Goal: Information Seeking & Learning: Learn about a topic

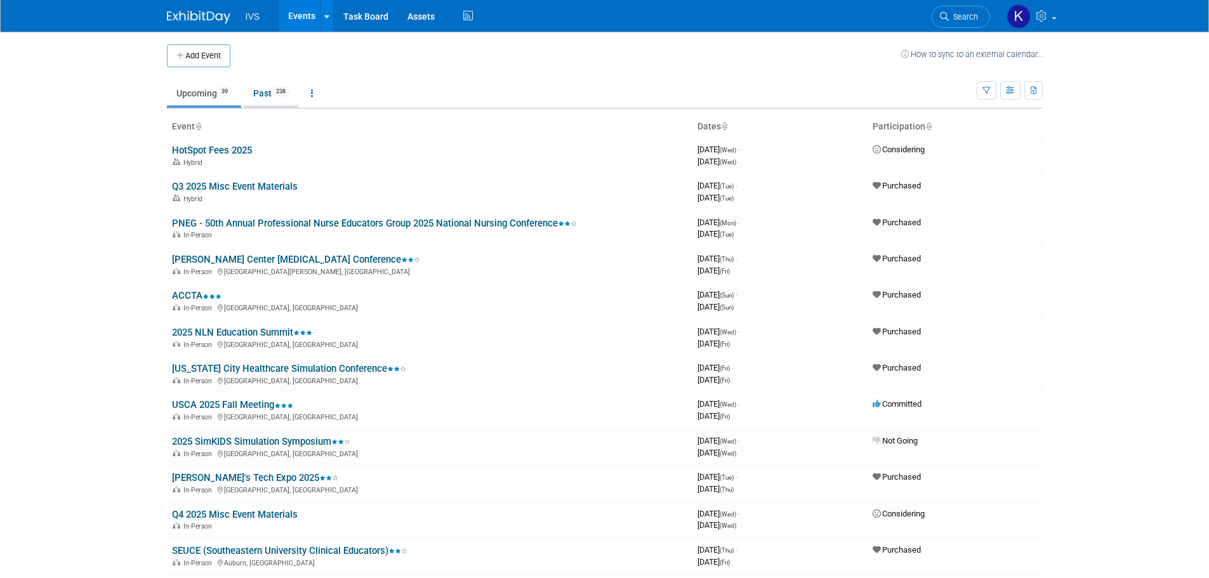
click at [263, 95] on link "Past 238" at bounding box center [271, 93] width 55 height 24
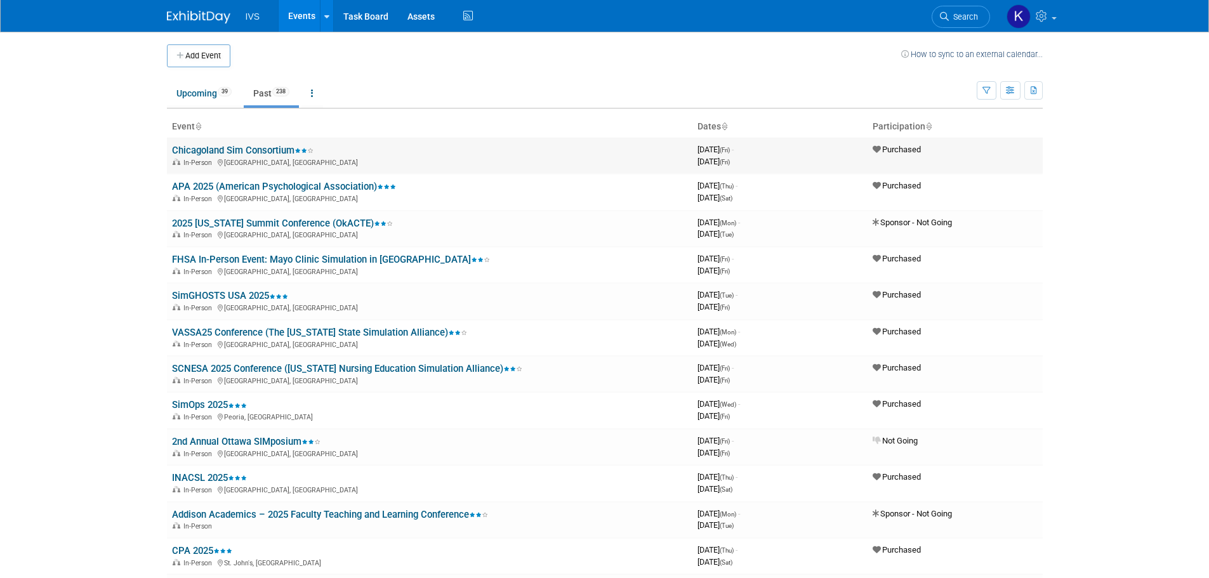
click at [266, 147] on link "Chicagoland Sim Consortium" at bounding box center [243, 150] width 142 height 11
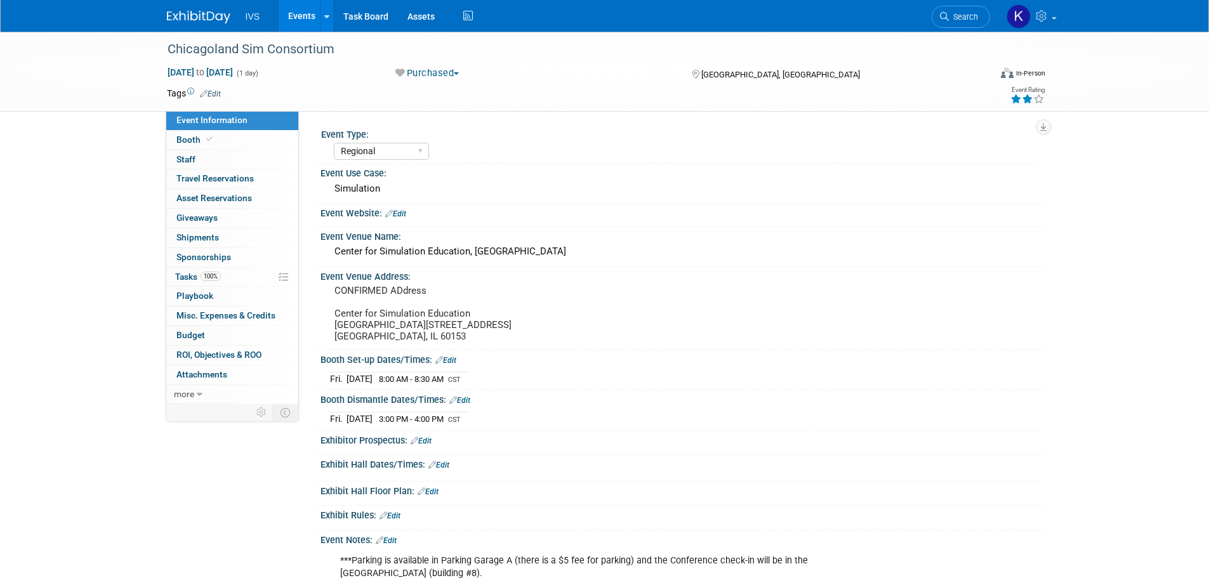
select select "Regional"
click at [305, 13] on link "Events" at bounding box center [302, 16] width 46 height 32
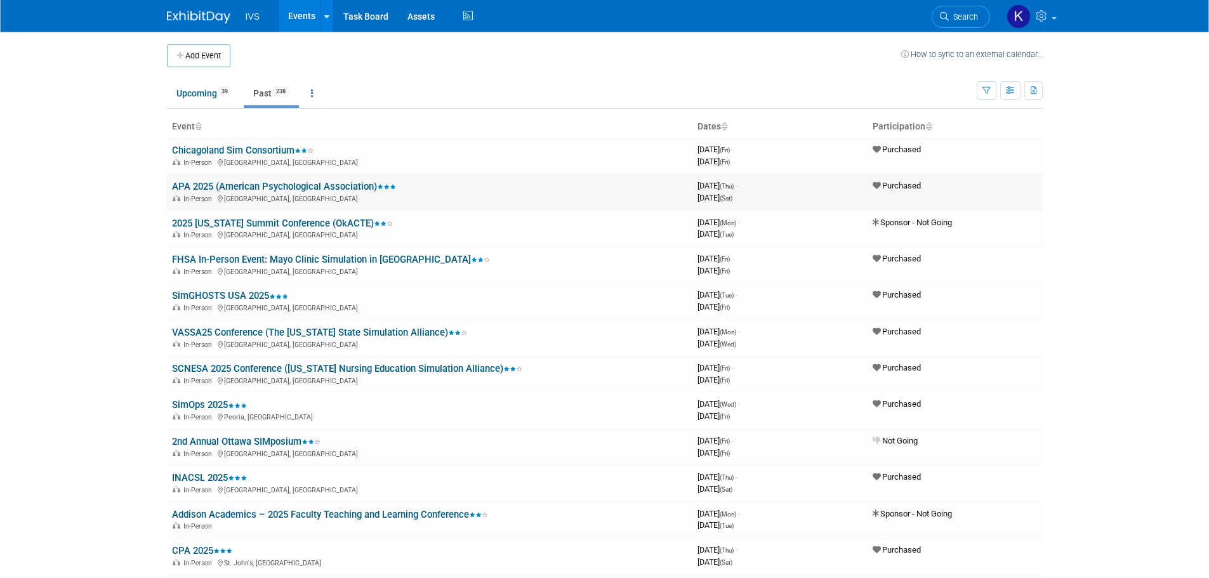
click at [269, 187] on link "APA 2025 (American Psychological Association)" at bounding box center [284, 186] width 224 height 11
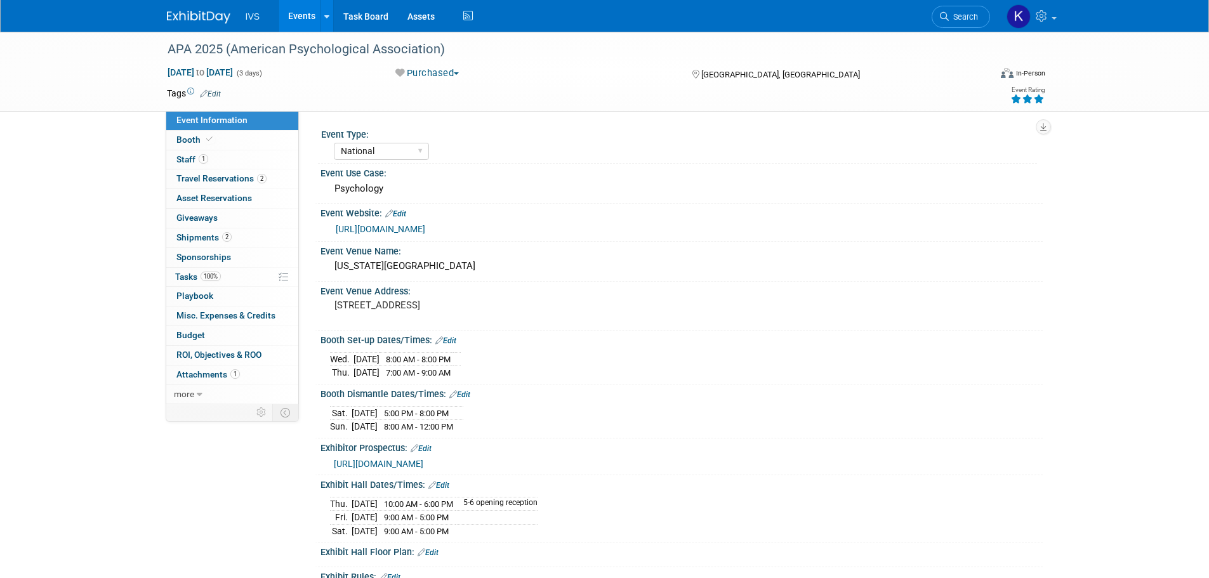
select select "National"
click at [296, 18] on link "Events" at bounding box center [302, 16] width 46 height 32
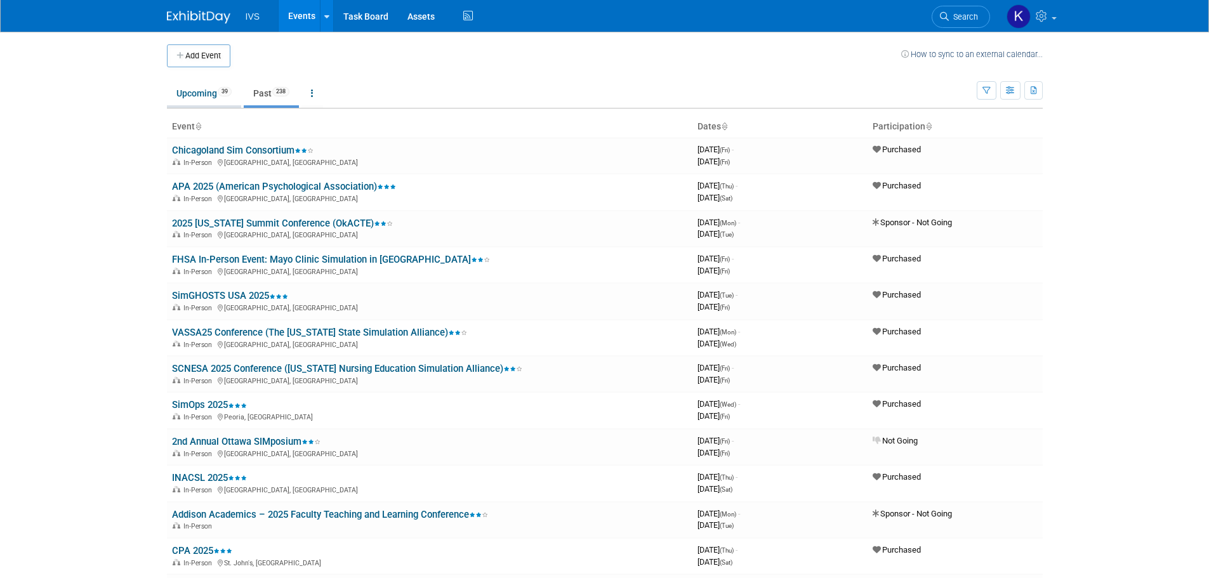
click at [210, 96] on link "Upcoming 39" at bounding box center [204, 93] width 74 height 24
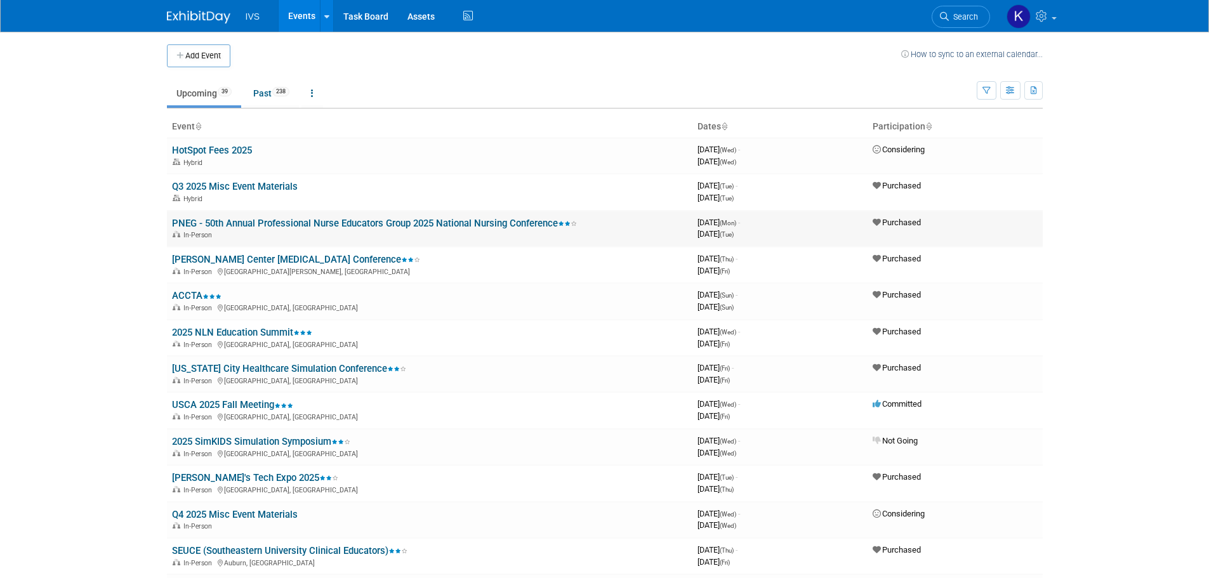
click at [244, 220] on link "PNEG - 50th Annual Professional Nurse Educators Group 2025 National Nursing Con…" at bounding box center [374, 223] width 405 height 11
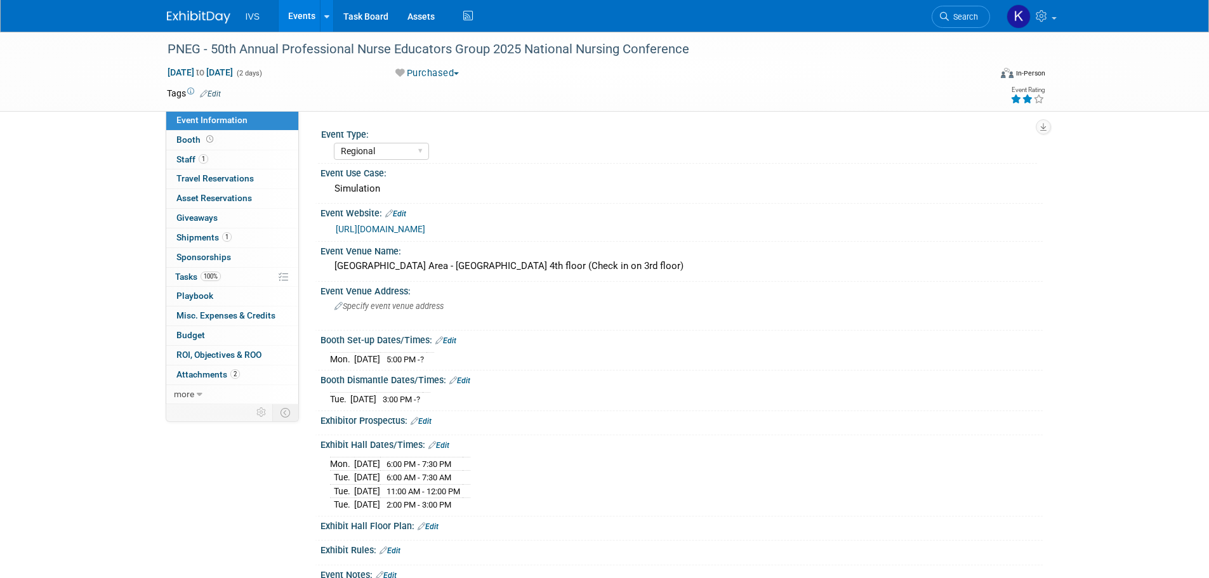
select select "Regional"
click at [383, 230] on link "[URL][DOMAIN_NAME]" at bounding box center [380, 229] width 89 height 10
